Goal: Navigation & Orientation: Go to known website

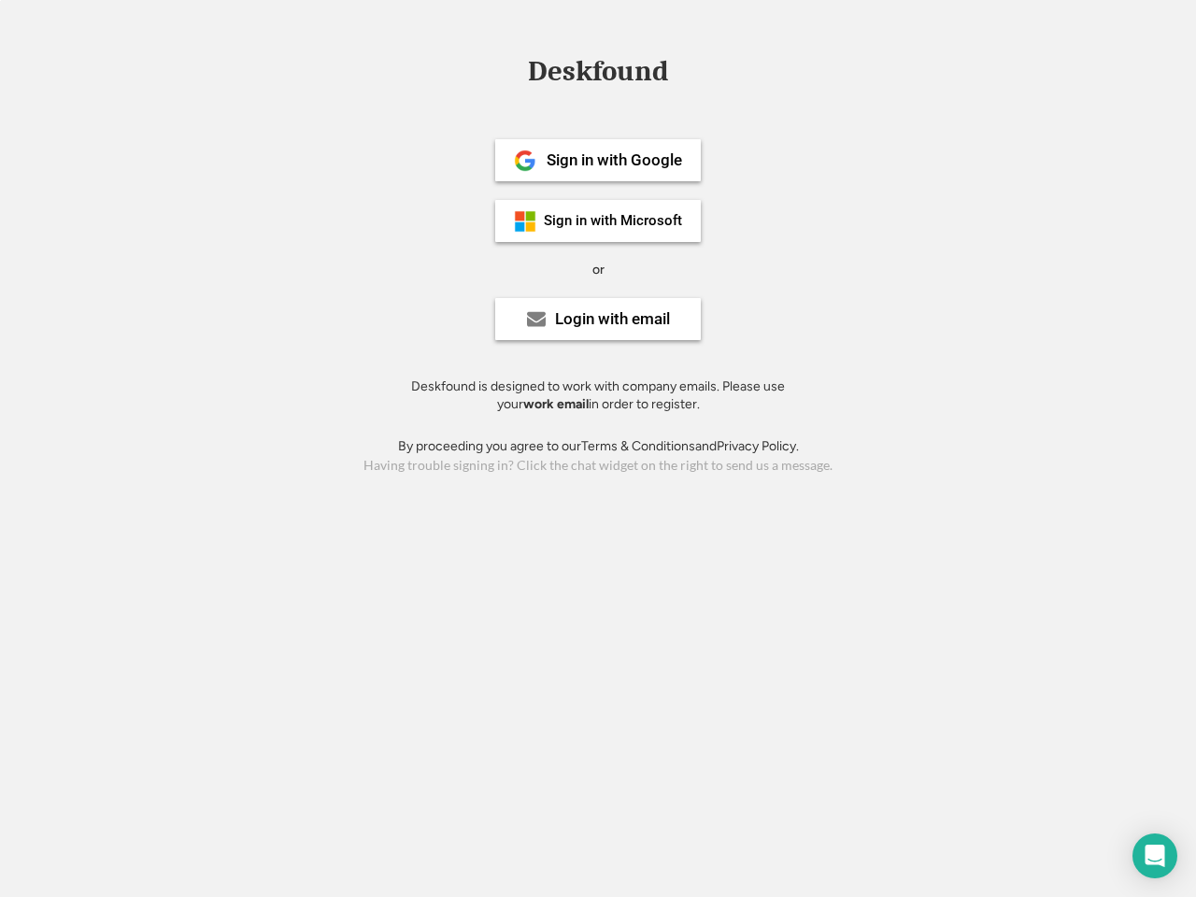
click at [598, 267] on div "or" at bounding box center [598, 270] width 12 height 19
click at [598, 75] on div "Deskfound" at bounding box center [598, 71] width 159 height 29
click at [512, 71] on div "Deskfound" at bounding box center [598, 75] width 1196 height 36
click at [598, 75] on div "Deskfound" at bounding box center [598, 71] width 159 height 29
click at [598, 269] on div "or" at bounding box center [598, 270] width 12 height 19
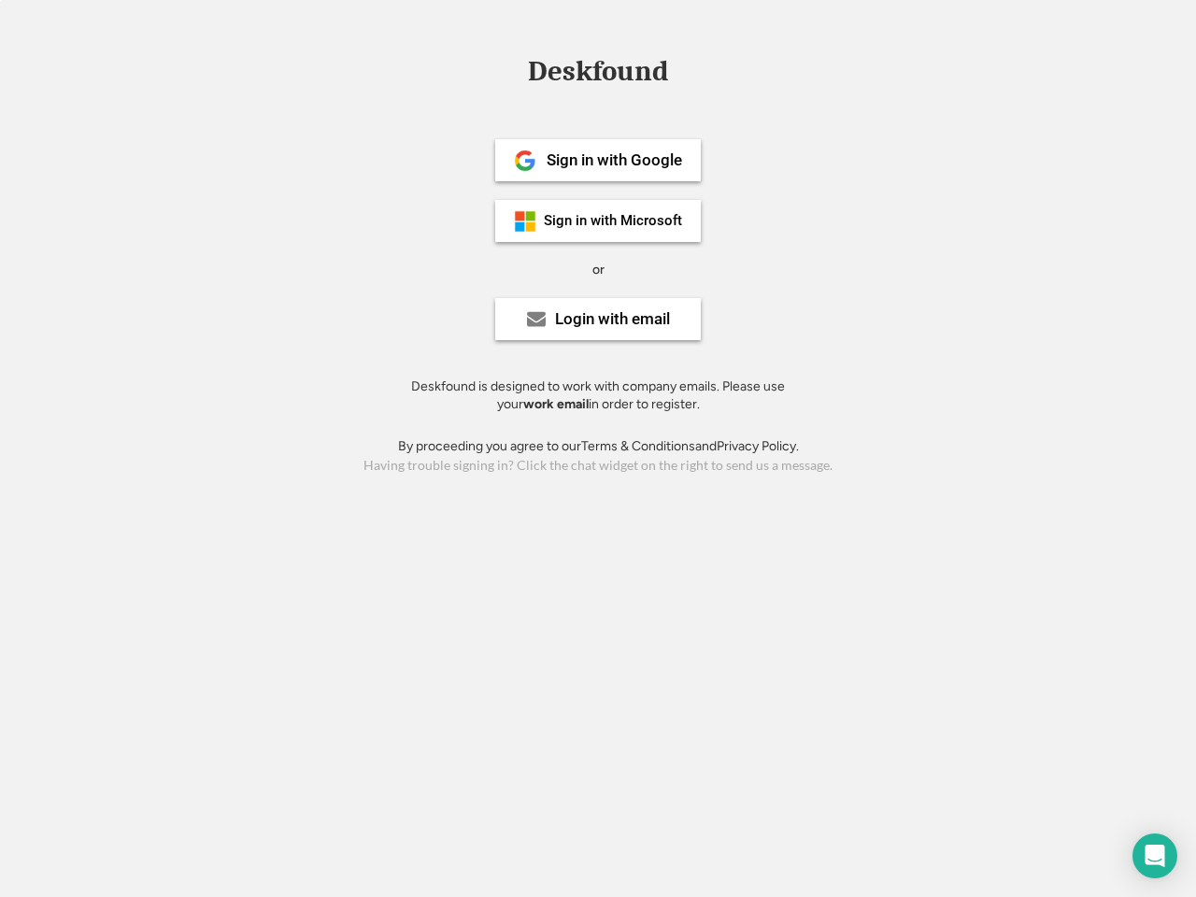
click at [598, 160] on div "Sign in with Google" at bounding box center [615, 160] width 136 height 16
click at [614, 160] on div "Sign in with Google" at bounding box center [615, 160] width 136 height 16
click at [525, 161] on img at bounding box center [525, 161] width 22 height 22
click at [598, 221] on div "Sign in with Microsoft" at bounding box center [613, 221] width 138 height 14
click at [614, 221] on div "Sign in with Microsoft" at bounding box center [613, 221] width 138 height 14
